Goal: Navigation & Orientation: Find specific page/section

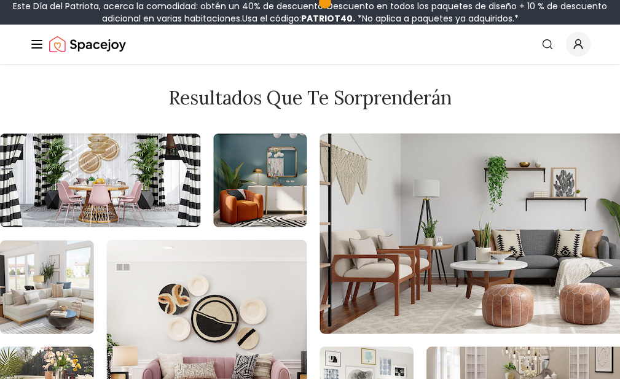
scroll to position [5516, 0]
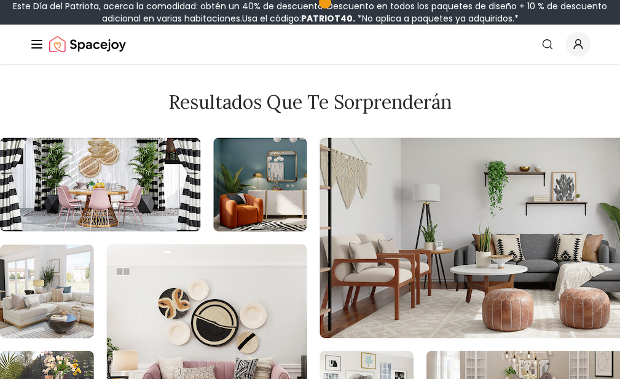
scroll to position [5545, 0]
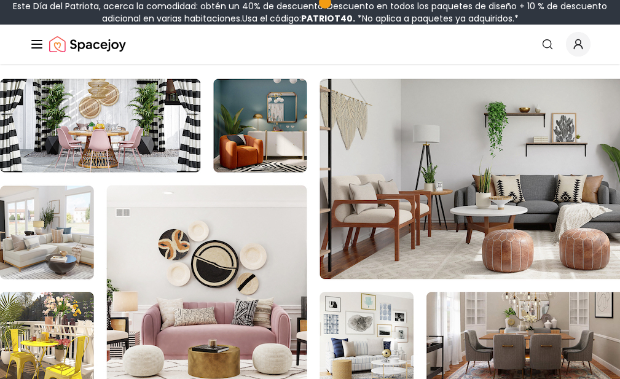
scroll to position [5516, 0]
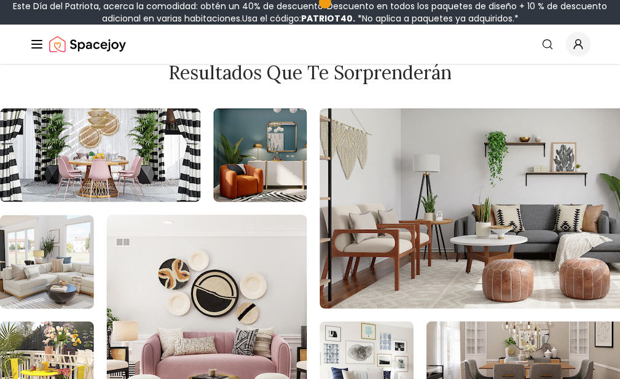
drag, startPoint x: 324, startPoint y: 111, endPoint x: 521, endPoint y: 173, distance: 207.4
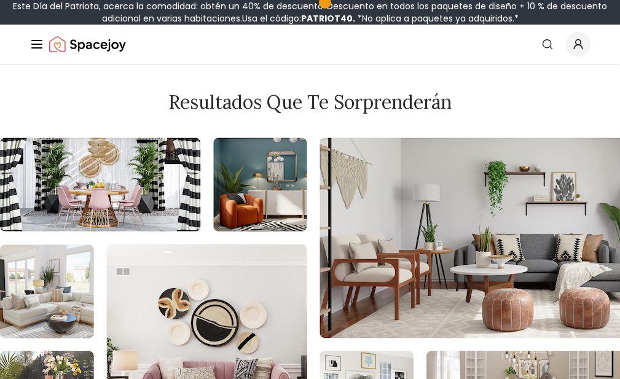
scroll to position [5545, 0]
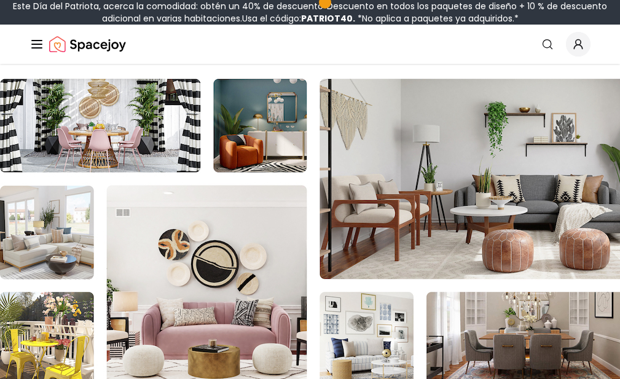
scroll to position [5516, 0]
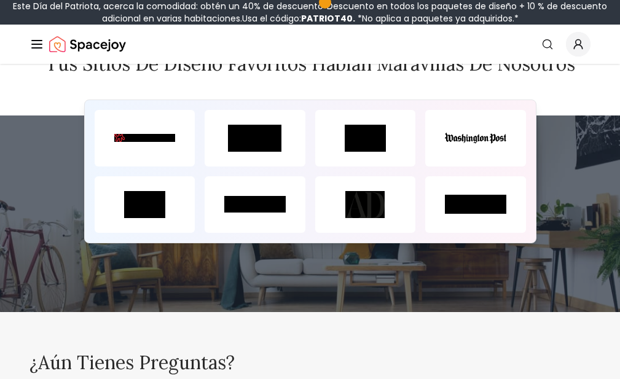
scroll to position [5996, 0]
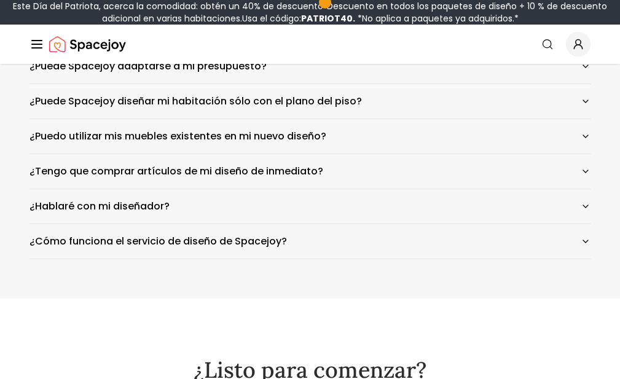
scroll to position [6298, 0]
